Goal: Task Accomplishment & Management: Use online tool/utility

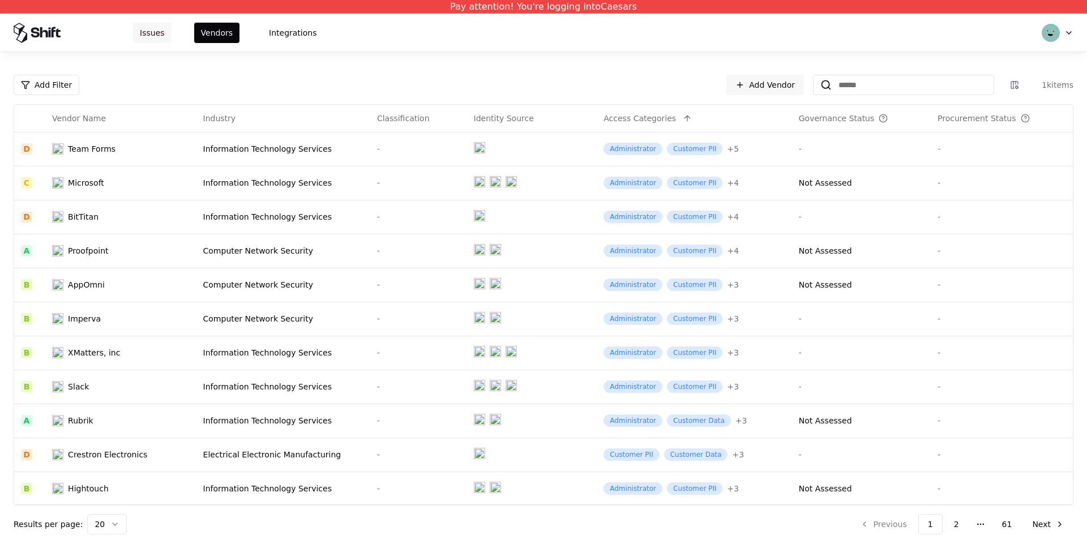
click at [144, 29] on button "Issues" at bounding box center [152, 33] width 39 height 20
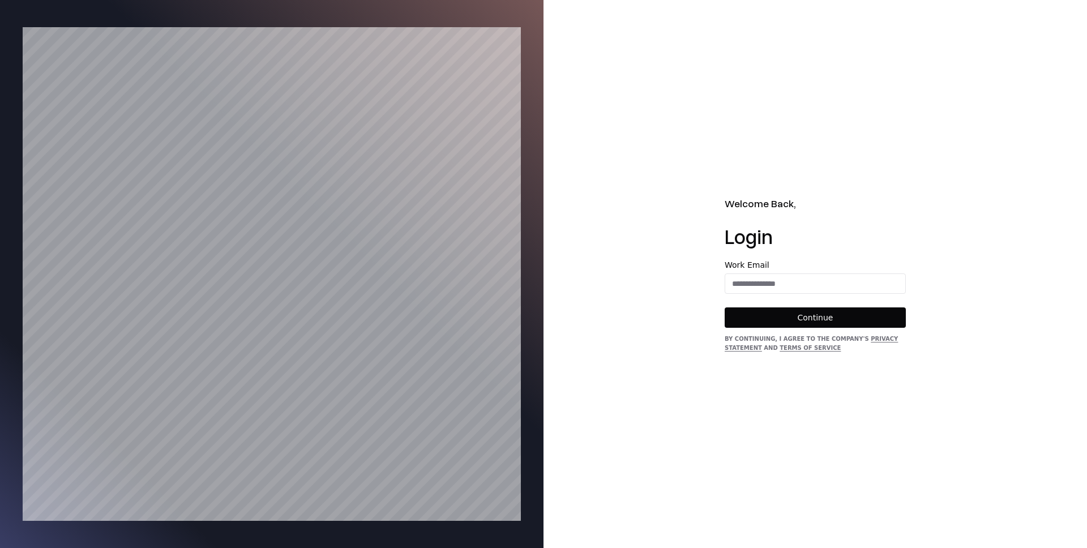
drag, startPoint x: 757, startPoint y: 271, endPoint x: 756, endPoint y: 278, distance: 6.9
click at [757, 271] on div "Work Email" at bounding box center [815, 277] width 181 height 33
click at [756, 278] on input "email" at bounding box center [816, 284] width 180 height 20
type input "**********"
drag, startPoint x: 804, startPoint y: 316, endPoint x: 783, endPoint y: 316, distance: 20.4
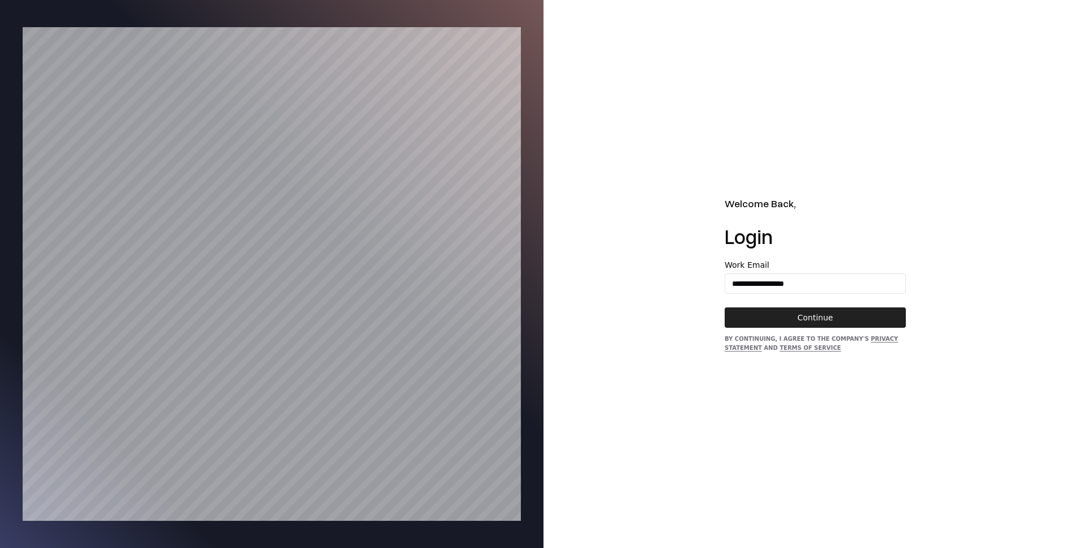
click at [804, 316] on button "Continue" at bounding box center [815, 318] width 181 height 20
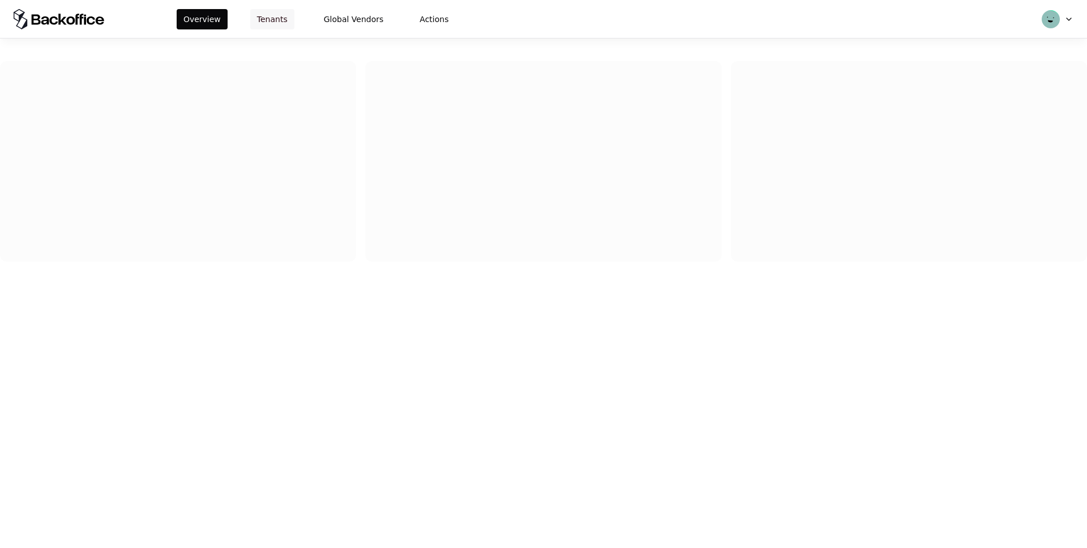
click at [274, 24] on button "Tenants" at bounding box center [272, 19] width 44 height 20
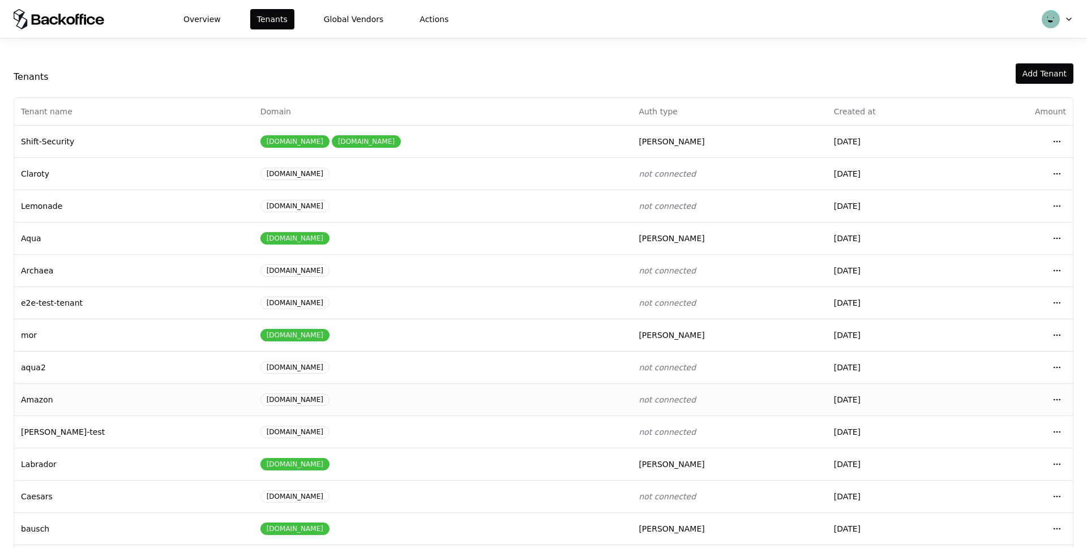
scroll to position [43, 0]
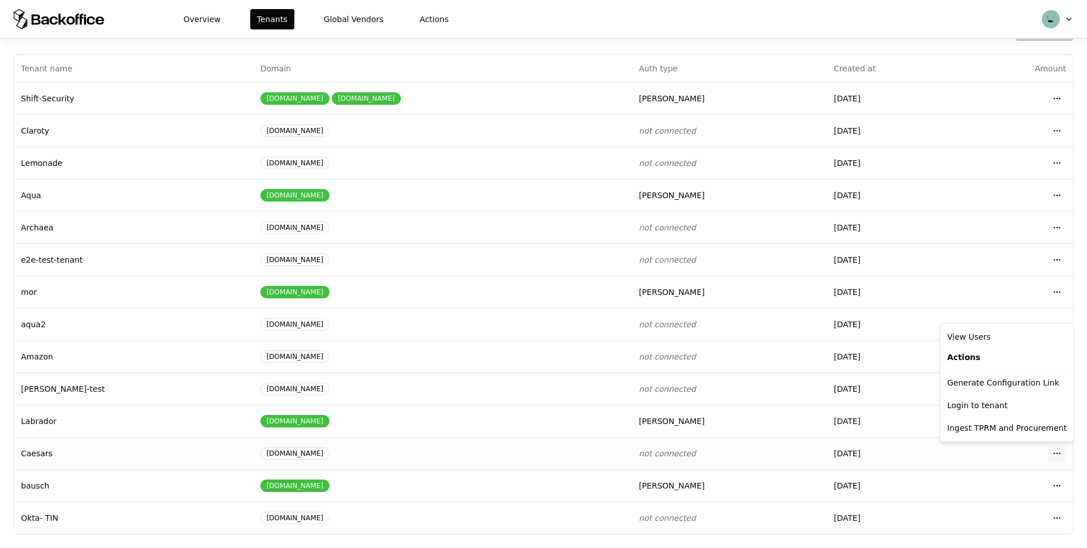
click at [1060, 451] on html "Overview Tenants Global Vendors Actions Tenants Add Tenant Tenant name Domain A…" at bounding box center [543, 274] width 1087 height 548
click at [983, 407] on div "Login to tenant" at bounding box center [1007, 405] width 129 height 23
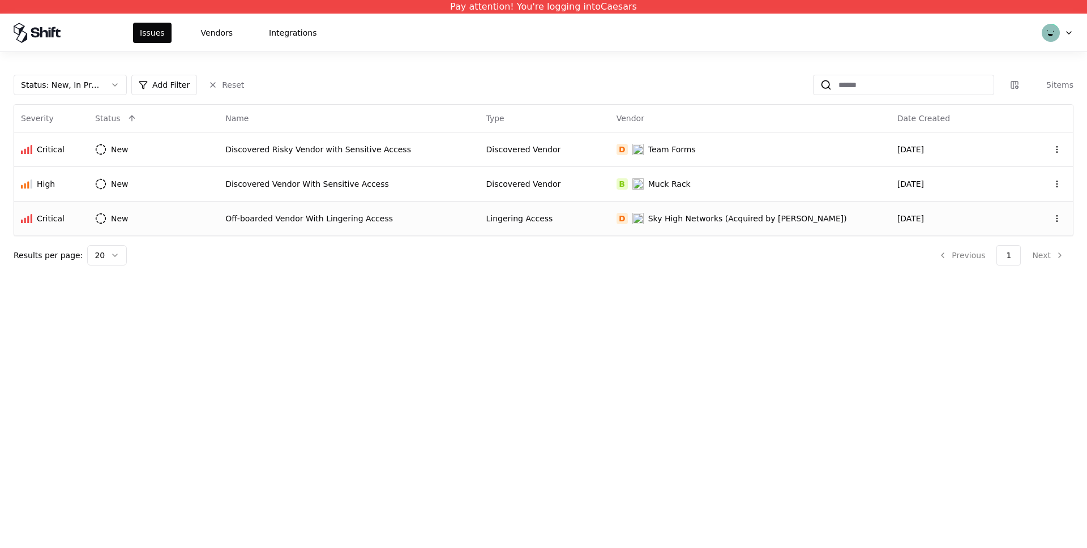
click at [464, 217] on div "Off-boarded Vendor With Lingering Access" at bounding box center [348, 218] width 247 height 11
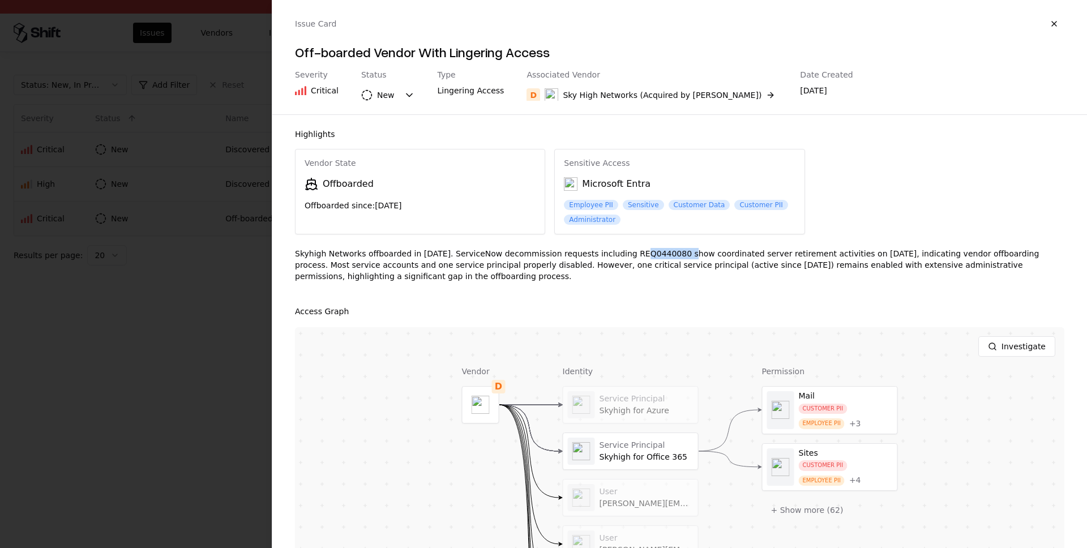
drag, startPoint x: 625, startPoint y: 251, endPoint x: 674, endPoint y: 256, distance: 49.5
click at [674, 256] on div "Skyhigh Networks offboarded in May 2020. ServiceNow decommission requests inclu…" at bounding box center [680, 269] width 770 height 43
copy div "REQ0440080"
